Goal: Information Seeking & Learning: Find specific fact

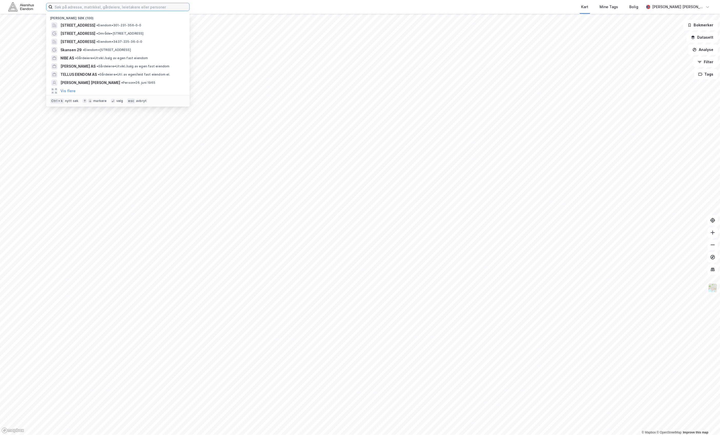
click at [166, 9] on input at bounding box center [120, 7] width 137 height 8
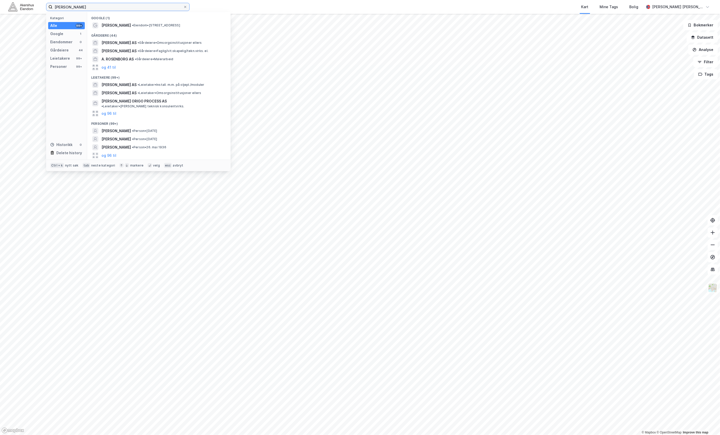
click at [56, 6] on input "[PERSON_NAME]" at bounding box center [117, 7] width 131 height 8
type input "[PERSON_NAME]"
click at [180, 85] on span "• Leietaker • Install. m.m. på oljepl./moduler" at bounding box center [171, 85] width 67 height 4
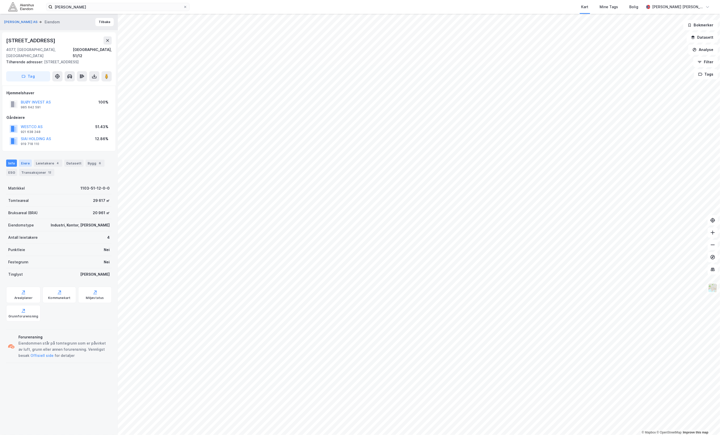
click at [26, 160] on div "Eiere" at bounding box center [25, 163] width 13 height 7
